Goal: Find contact information: Find contact information

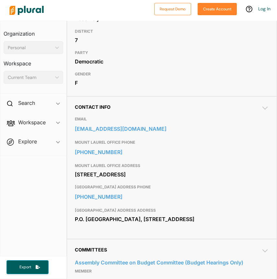
scroll to position [231, 0]
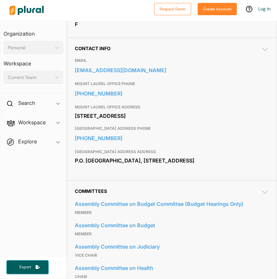
click at [99, 165] on div "P.O. [GEOGRAPHIC_DATA], [STREET_ADDRESS]" at bounding box center [172, 161] width 194 height 10
drag, startPoint x: 99, startPoint y: 168, endPoint x: 129, endPoint y: 174, distance: 30.7
click at [129, 165] on div "P.O. [GEOGRAPHIC_DATA], [STREET_ADDRESS]" at bounding box center [172, 161] width 194 height 10
copy div "[GEOGRAPHIC_DATA], [STREET_ADDRESS]"
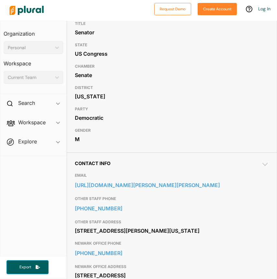
scroll to position [156, 0]
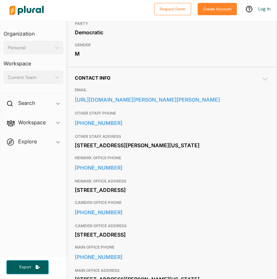
scroll to position [198, 0]
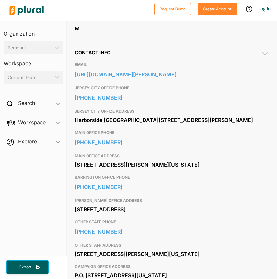
scroll to position [246, 0]
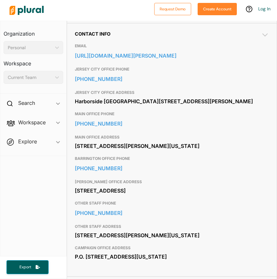
click at [89, 100] on div "Harborside 3 210 Hudson St., Suite 1000 Jersey City, NJ 07311" at bounding box center [172, 101] width 194 height 10
drag, startPoint x: 89, startPoint y: 100, endPoint x: 124, endPoint y: 108, distance: 36.3
click at [124, 106] on div "Harborside 3 210 Hudson St., Suite 1000 Jersey City, NJ 07311" at bounding box center [172, 101] width 194 height 10
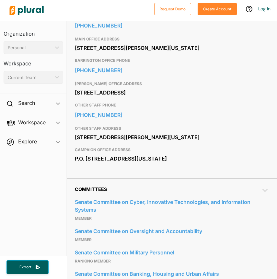
scroll to position [339, 0]
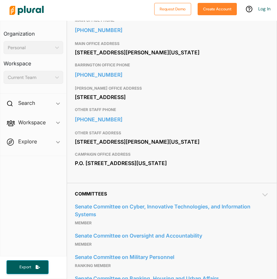
click at [77, 57] on div "520 Hart Senate Office Building Washington, DC 20510" at bounding box center [172, 53] width 194 height 10
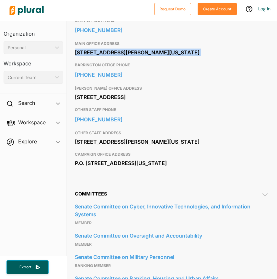
drag, startPoint x: 78, startPoint y: 60, endPoint x: 145, endPoint y: 66, distance: 67.6
click at [145, 57] on div "520 Hart Senate Office Building Washington, DC 20510" at bounding box center [172, 53] width 194 height 10
copy div "520 Hart Senate Office Building Washington, DC 20510"
